Goal: Find specific page/section: Find specific page/section

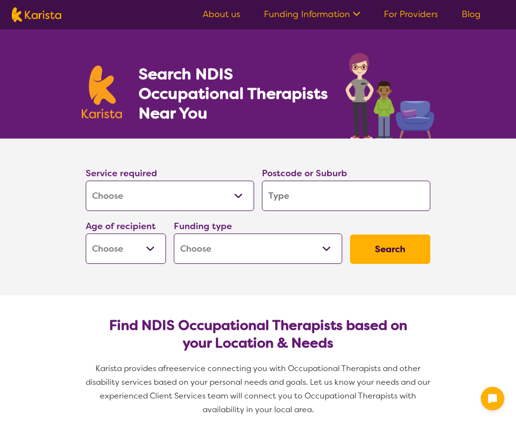
select select "[MEDICAL_DATA]"
click at [277, 191] on input "search" at bounding box center [346, 196] width 168 height 30
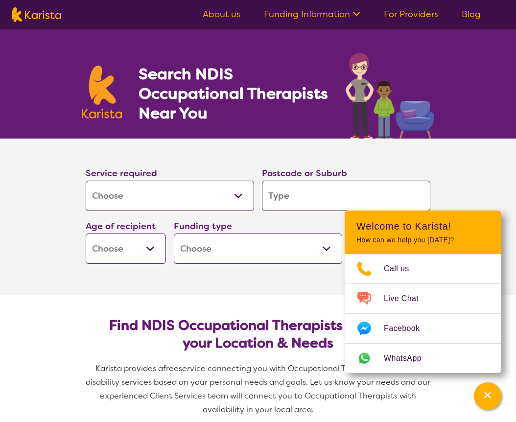
type input "f"
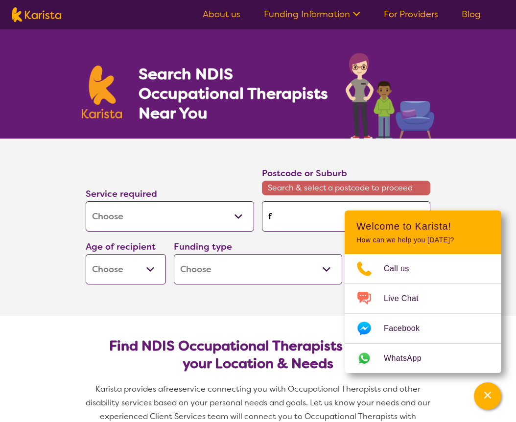
type input "fo"
type input "fos"
type input "fost"
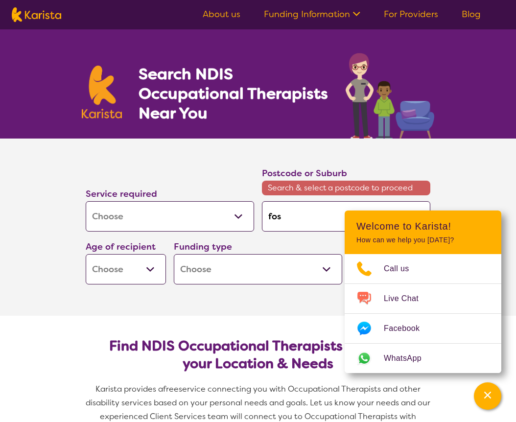
type input "fost"
type input "foste"
type input "[PERSON_NAME]"
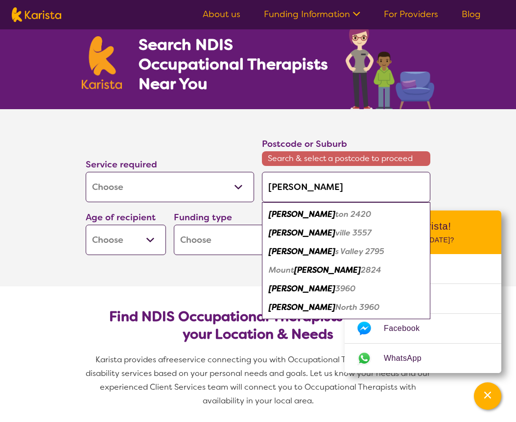
scroll to position [50, 0]
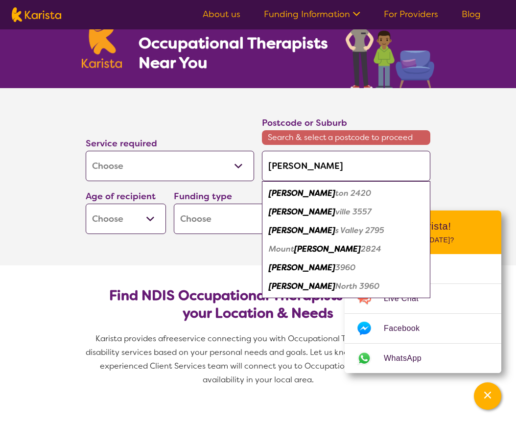
type input "[PERSON_NAME]"
click at [183, 276] on section "Find NDIS Occupational Therapists based on your Location & Needs Karista provid…" at bounding box center [258, 333] width 376 height 136
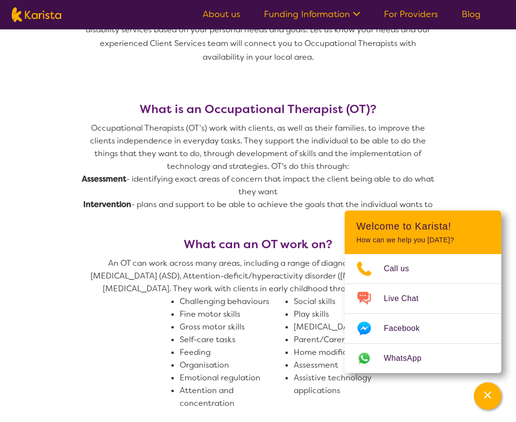
scroll to position [374, 0]
